Goal: Information Seeking & Learning: Check status

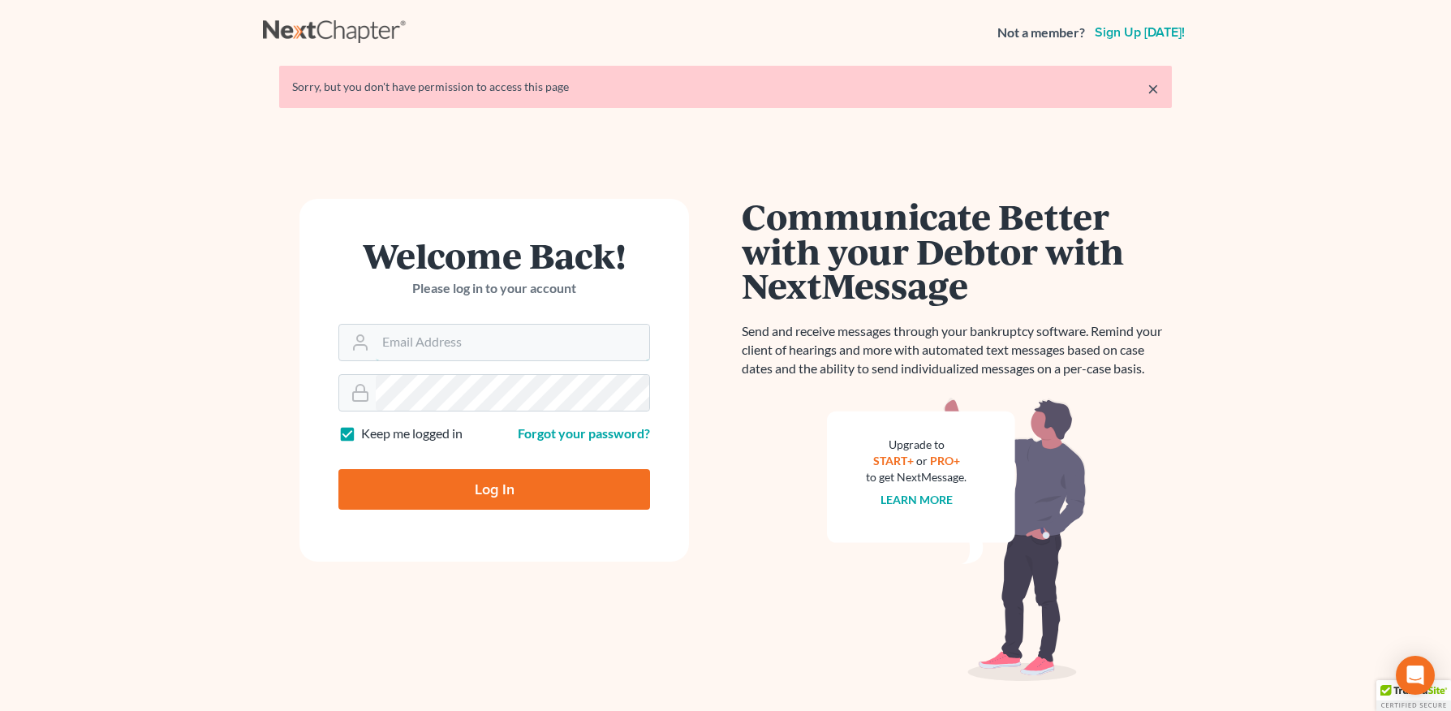
type input "[PERSON_NAME][EMAIL_ADDRESS][DOMAIN_NAME]"
click at [432, 483] on input "Log In" at bounding box center [494, 489] width 312 height 41
type input "Thinking..."
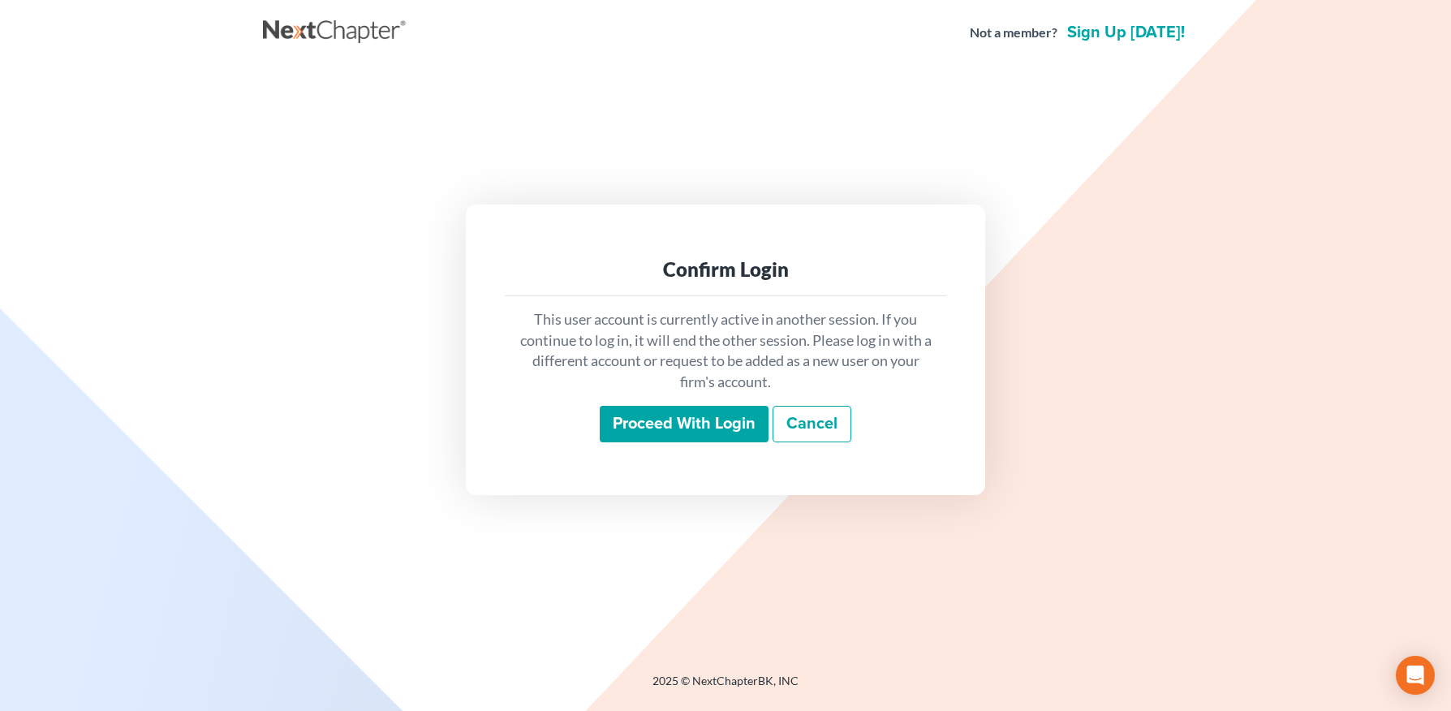
click at [666, 424] on input "Proceed with login" at bounding box center [684, 424] width 169 height 37
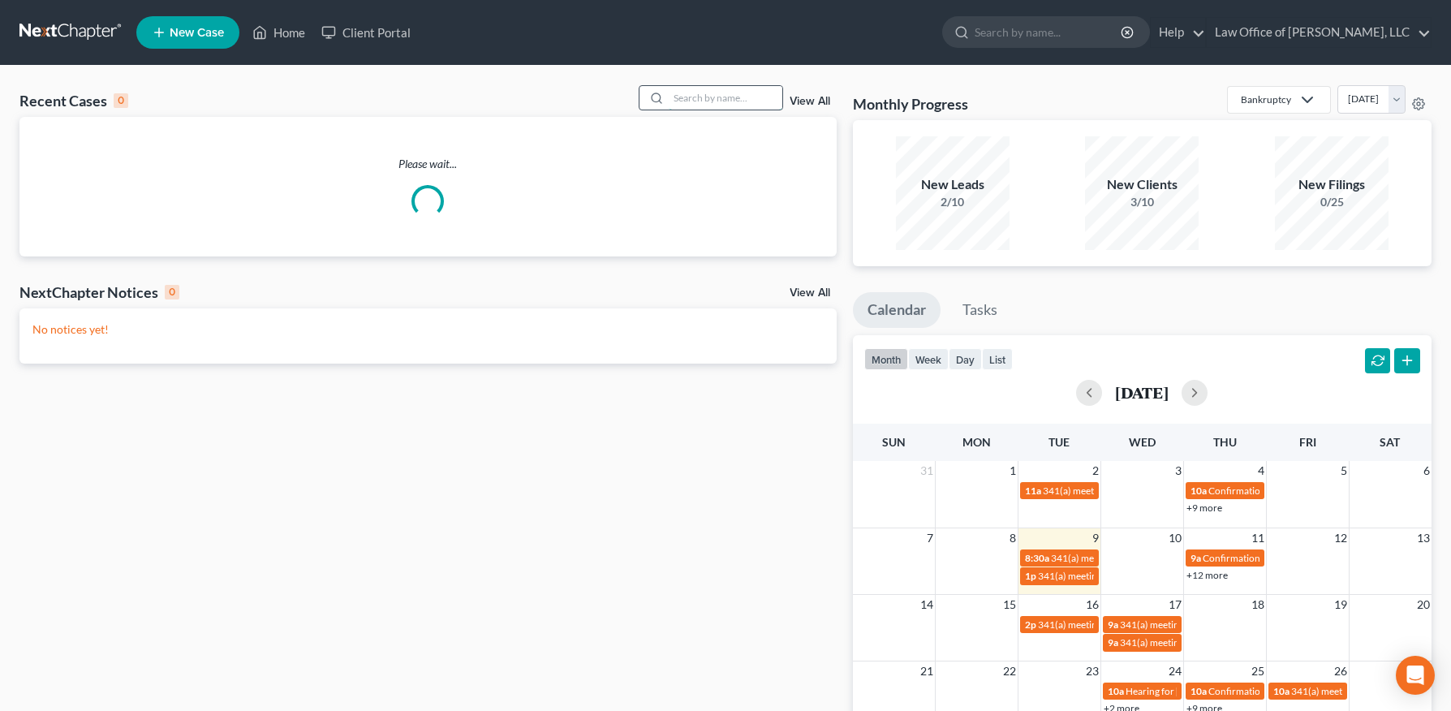
click at [714, 95] on input "search" at bounding box center [726, 98] width 114 height 24
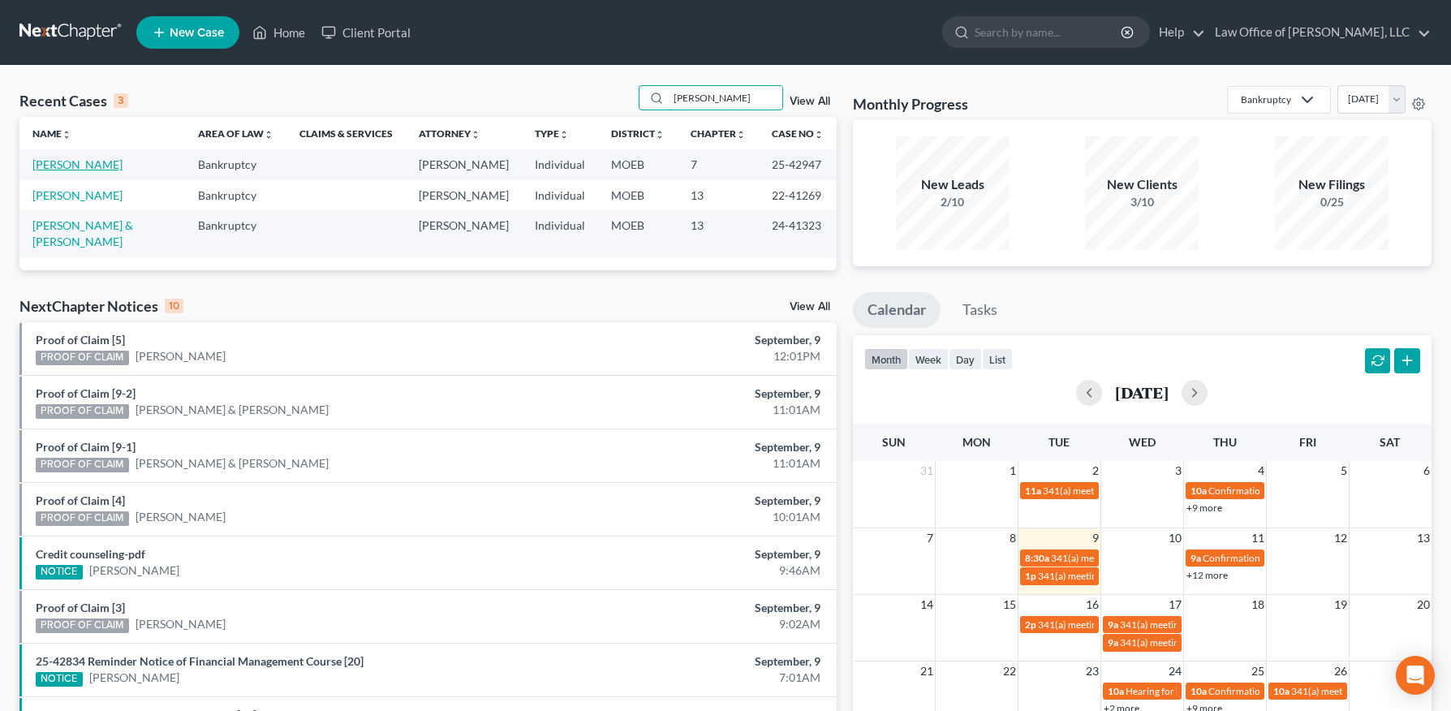
type input "[PERSON_NAME]"
drag, startPoint x: 107, startPoint y: 166, endPoint x: 193, endPoint y: 260, distance: 127.5
click at [107, 166] on link "[PERSON_NAME]" at bounding box center [77, 164] width 90 height 14
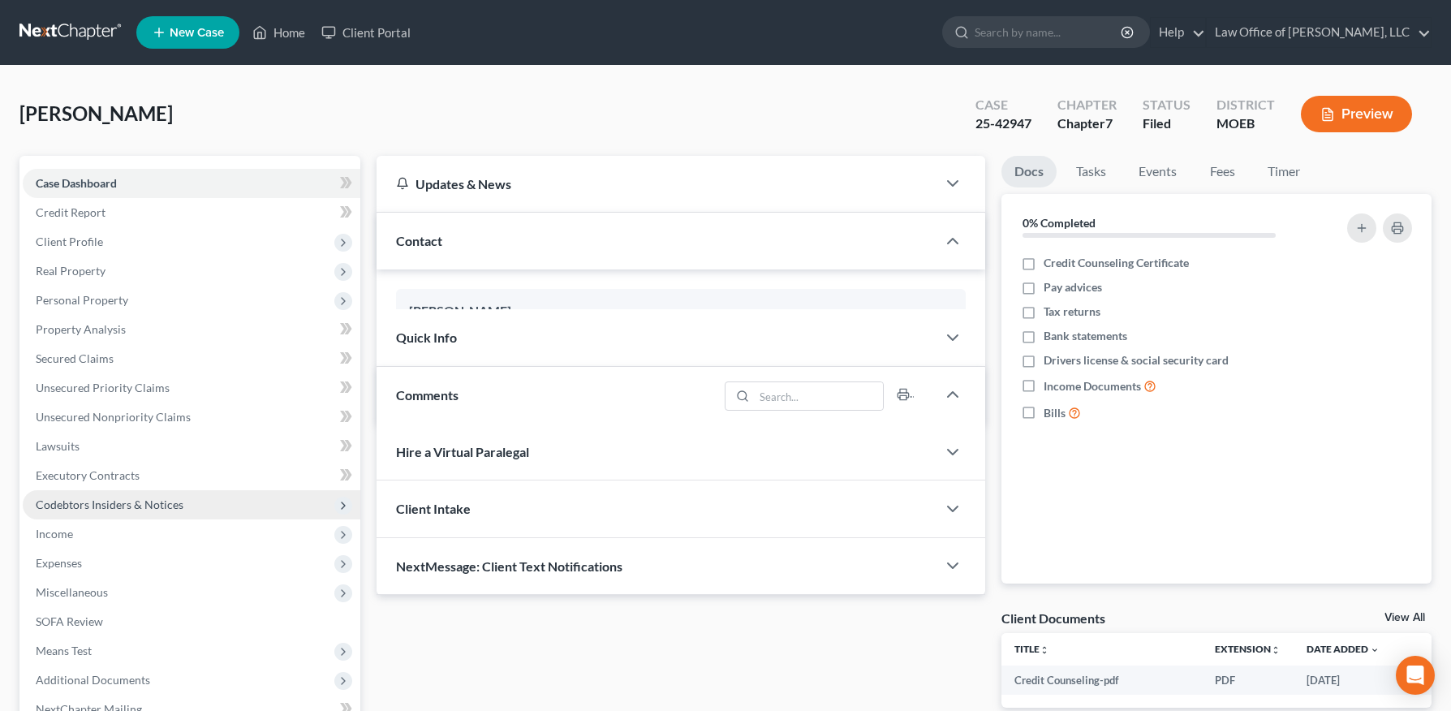
scroll to position [245, 0]
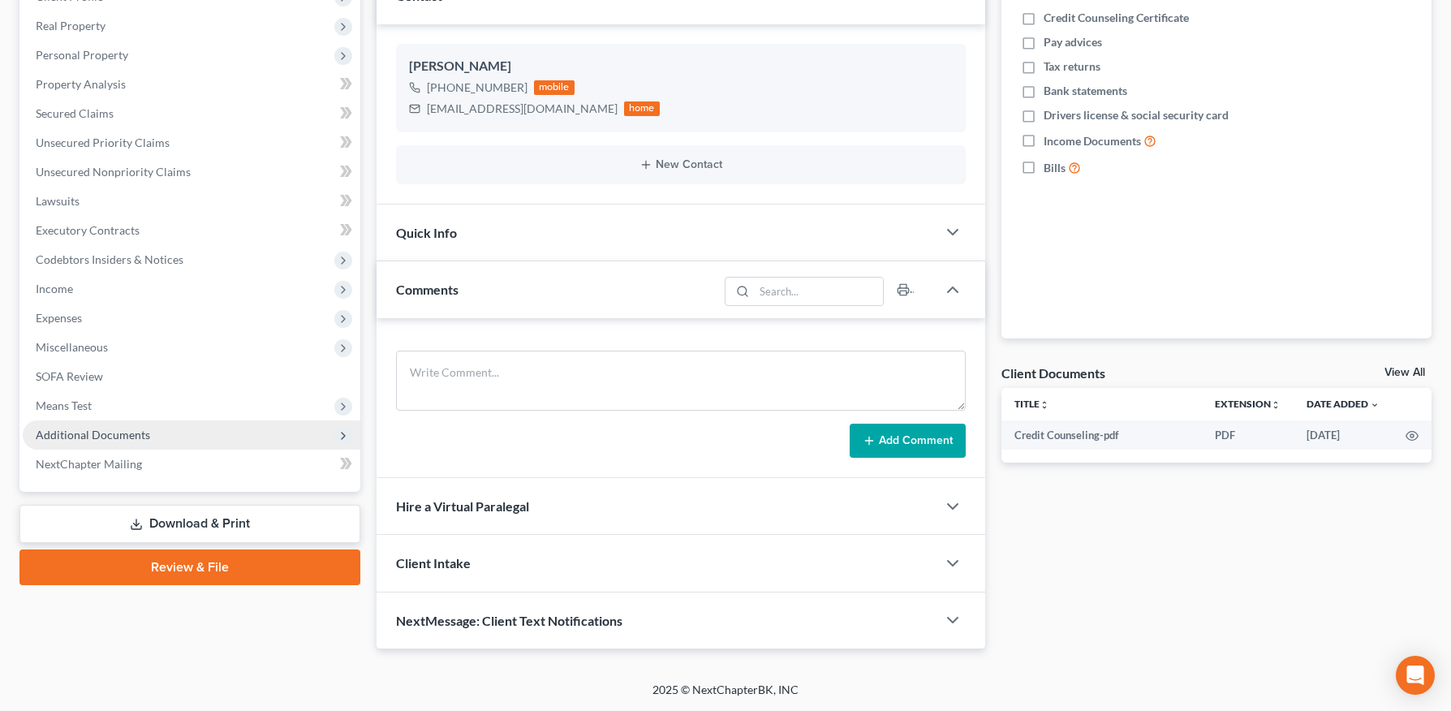
click at [101, 432] on span "Additional Documents" at bounding box center [93, 435] width 114 height 14
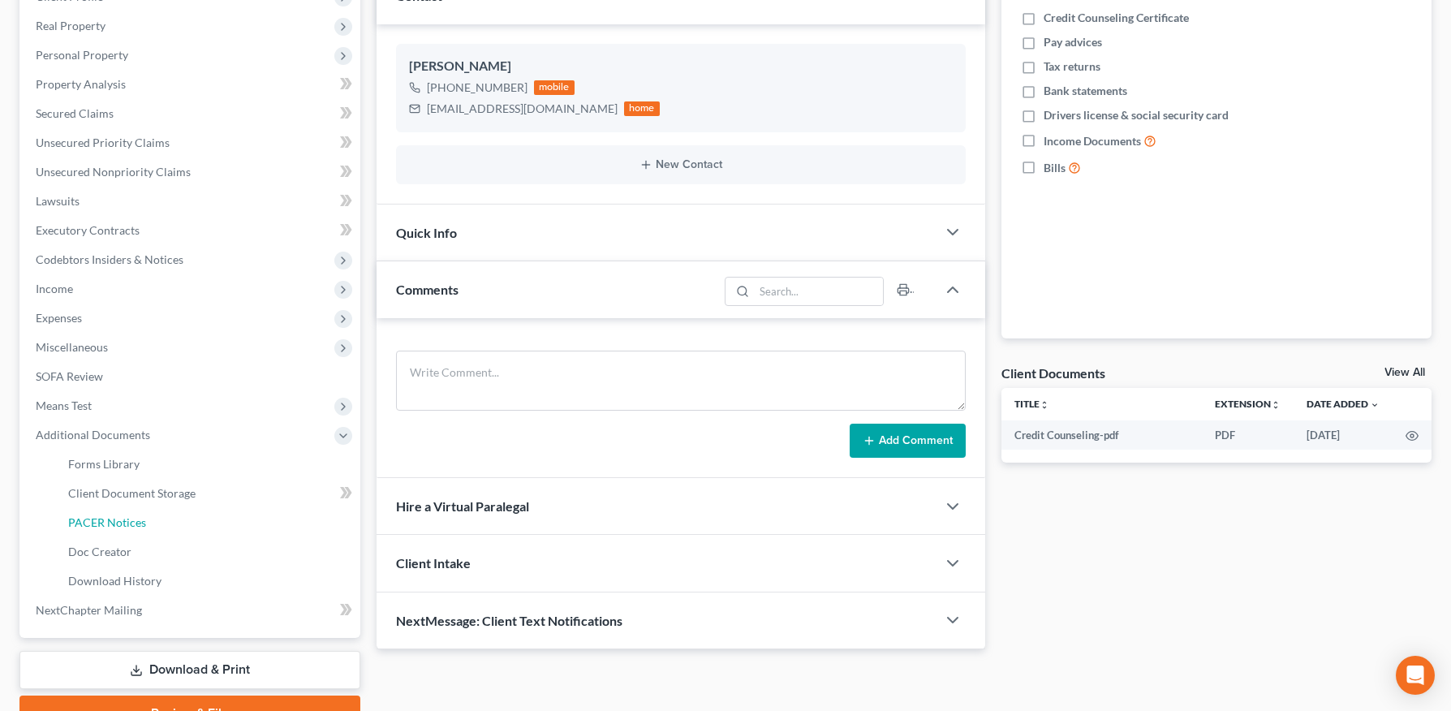
drag, startPoint x: 157, startPoint y: 521, endPoint x: 747, endPoint y: 476, distance: 592.4
click at [157, 521] on link "PACER Notices" at bounding box center [207, 522] width 305 height 29
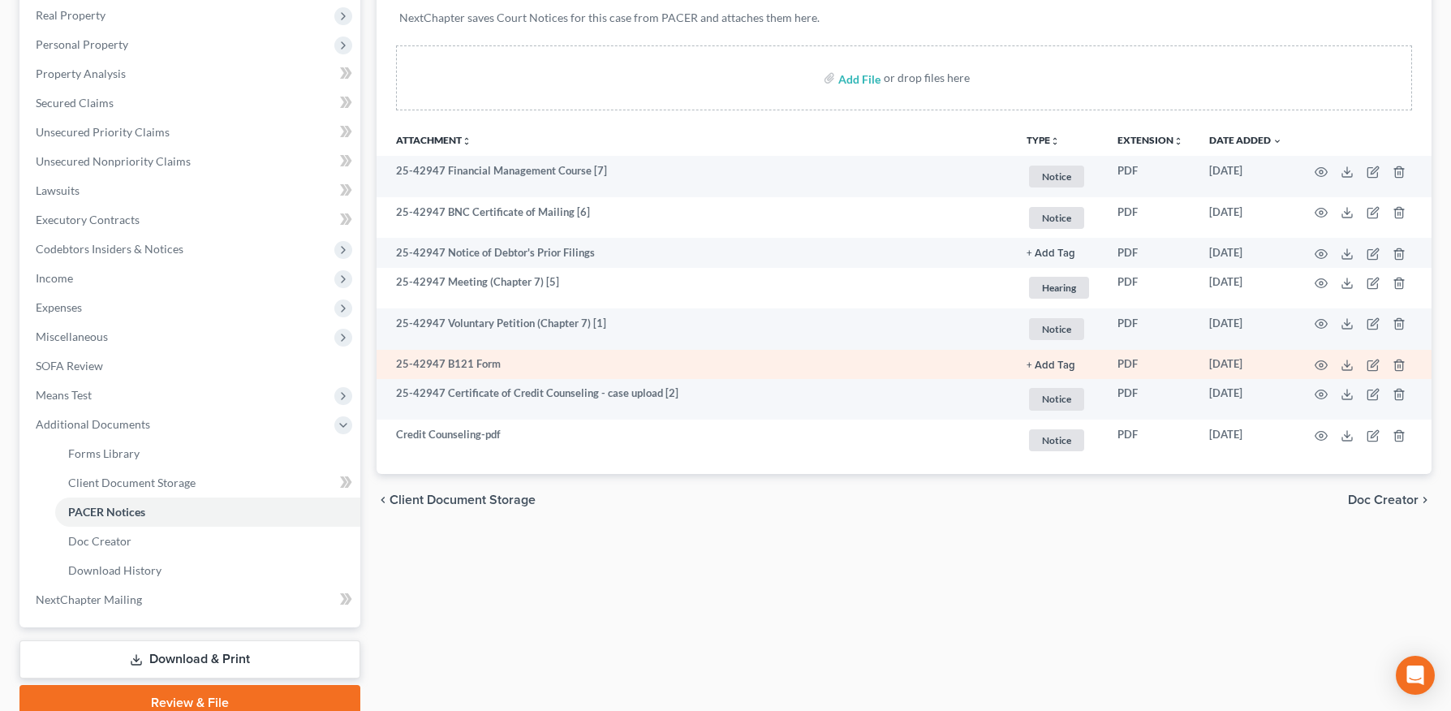
scroll to position [260, 0]
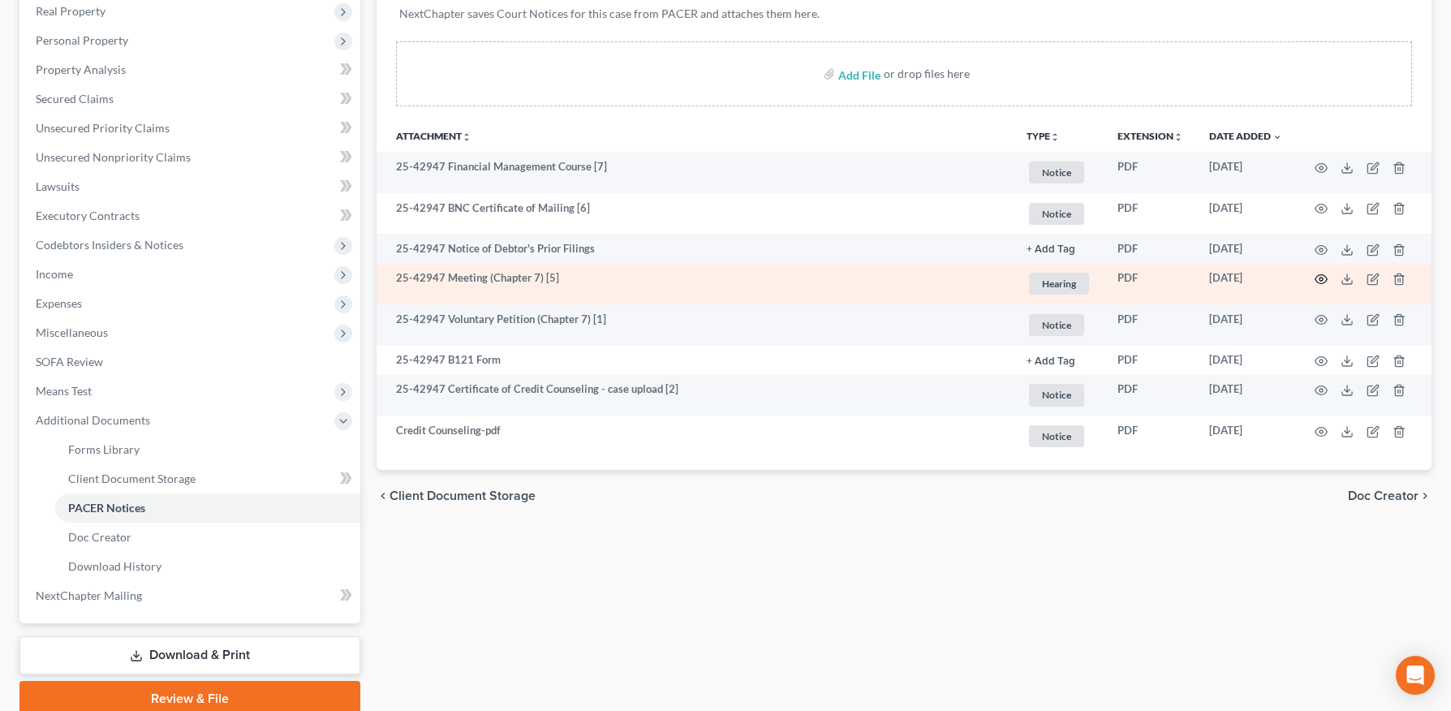
click at [1315, 276] on icon "button" at bounding box center [1321, 279] width 13 height 13
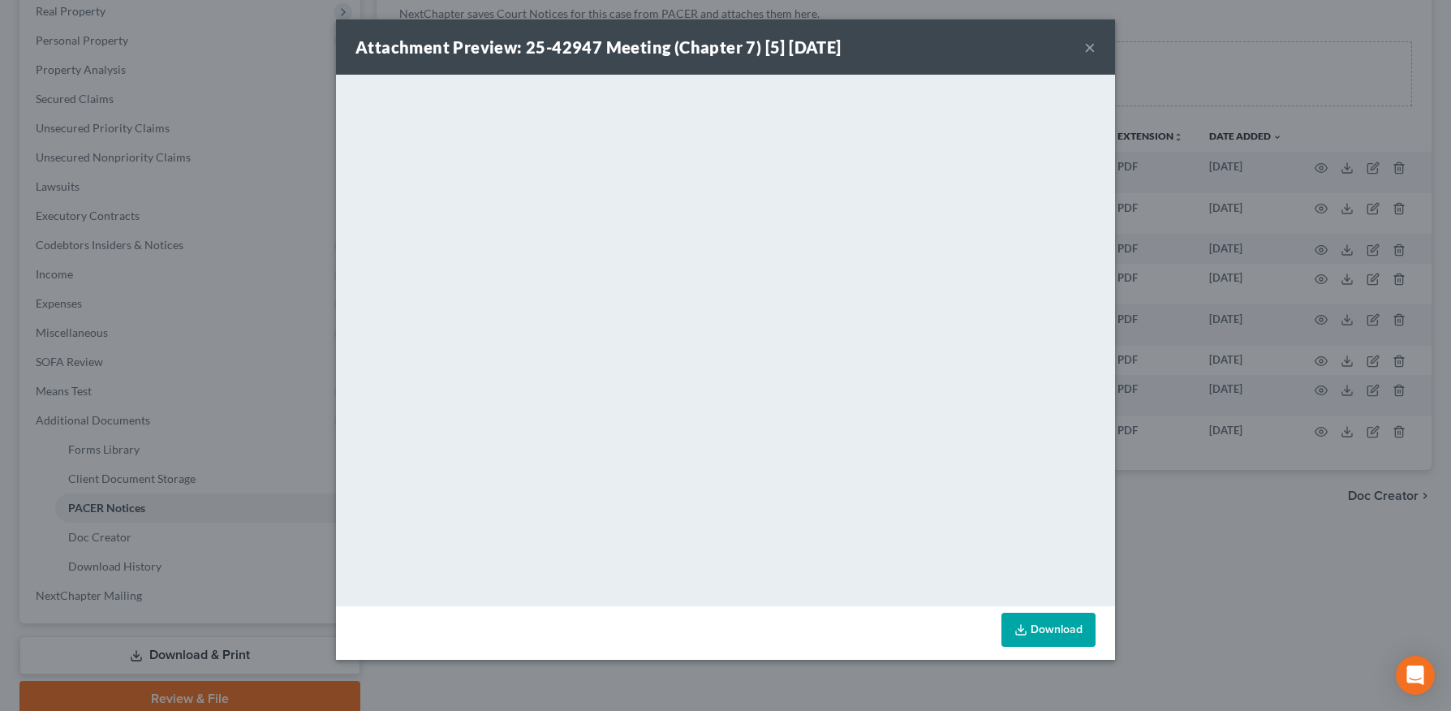
click at [1092, 45] on button "×" at bounding box center [1089, 46] width 11 height 19
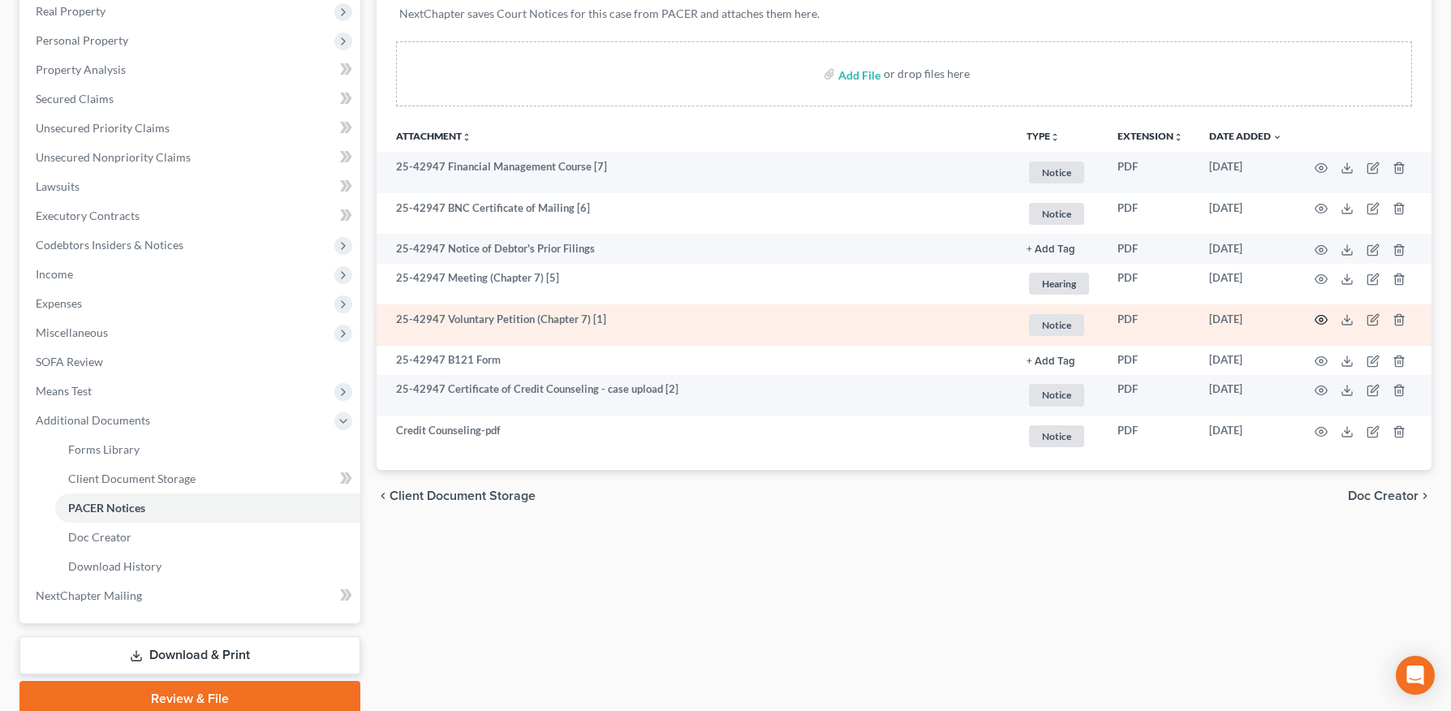
click at [1322, 316] on icon "button" at bounding box center [1321, 319] width 13 height 13
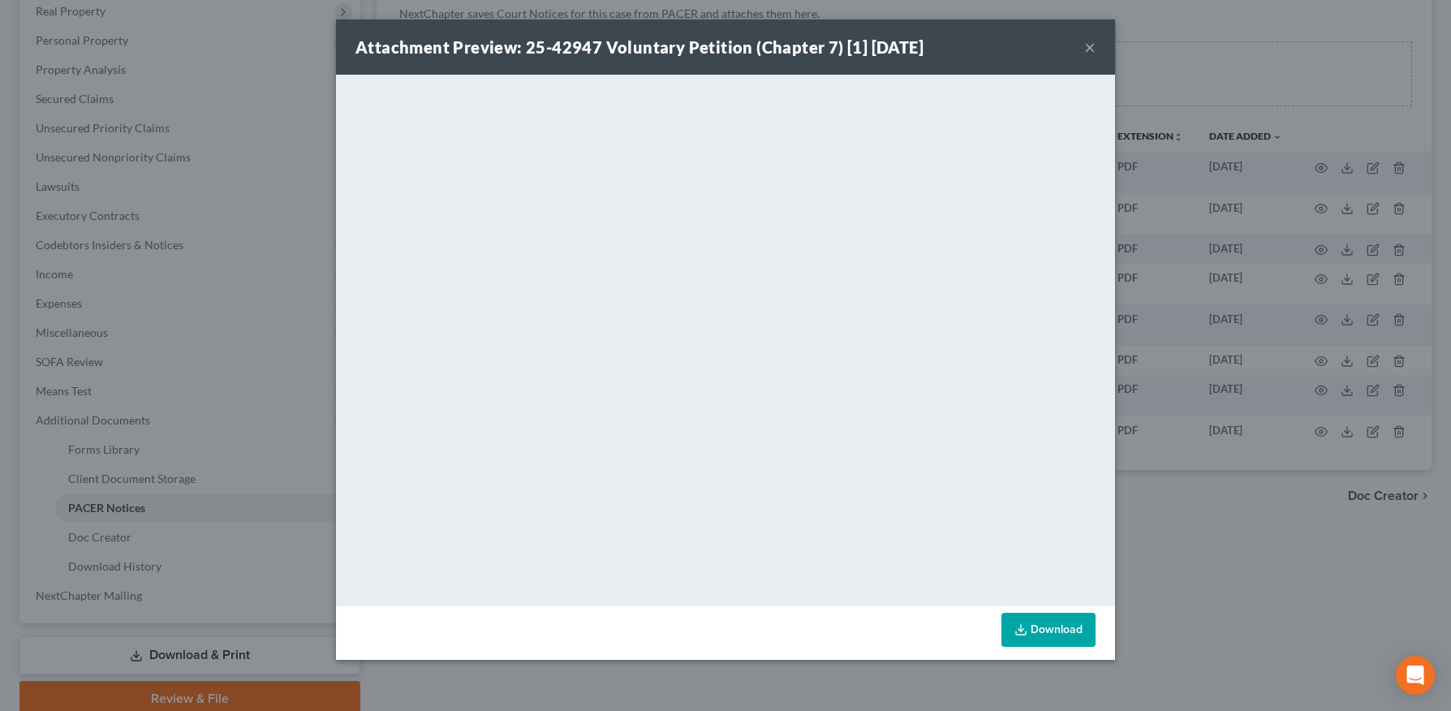
drag, startPoint x: 1091, startPoint y: 46, endPoint x: 1063, endPoint y: 87, distance: 49.1
click at [1091, 46] on button "×" at bounding box center [1089, 46] width 11 height 19
